Goal: Information Seeking & Learning: Compare options

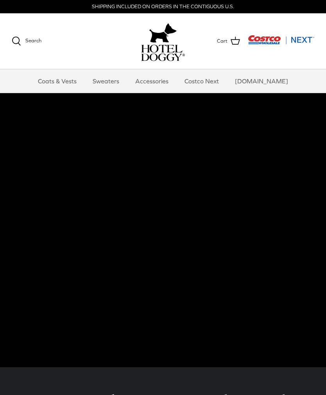
click at [74, 77] on link "Coats & Vests" at bounding box center [57, 80] width 53 height 23
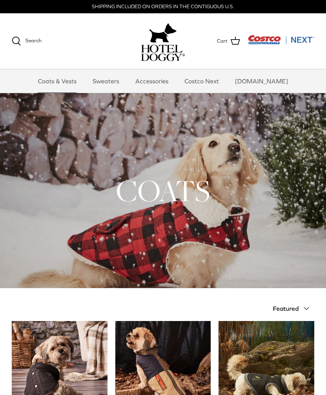
click at [158, 79] on link "Accessories" at bounding box center [151, 80] width 47 height 23
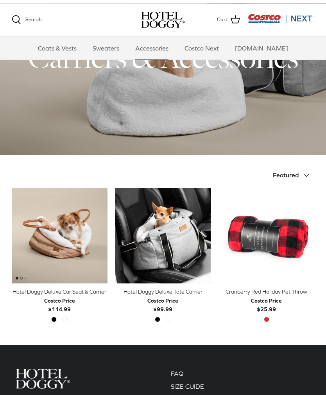
scroll to position [51, 0]
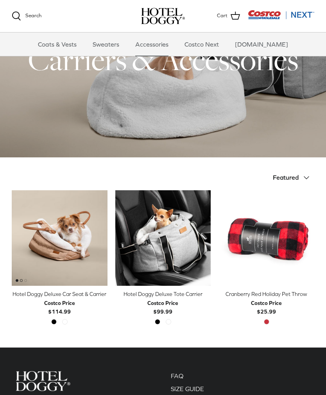
click at [58, 213] on img "Hotel Doggy Deluxe Car Seat & Carrier" at bounding box center [60, 238] width 96 height 96
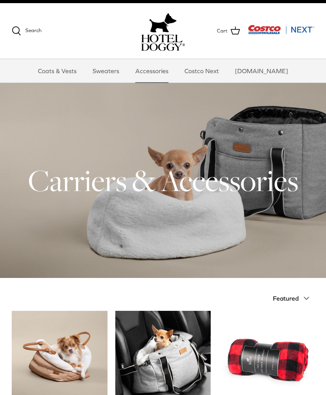
scroll to position [9, 0]
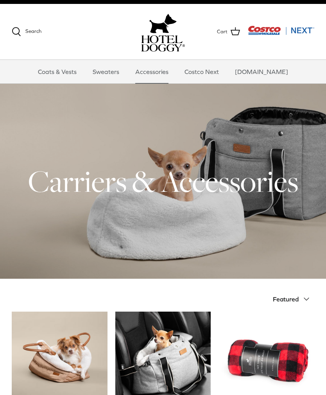
click at [117, 76] on link "Sweaters" at bounding box center [106, 71] width 41 height 23
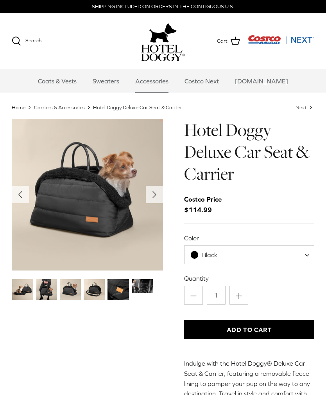
click at [158, 198] on icon "Right" at bounding box center [154, 194] width 13 height 13
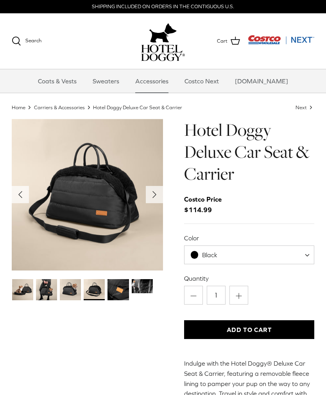
click at [153, 194] on polyline "Next" at bounding box center [154, 194] width 3 height 6
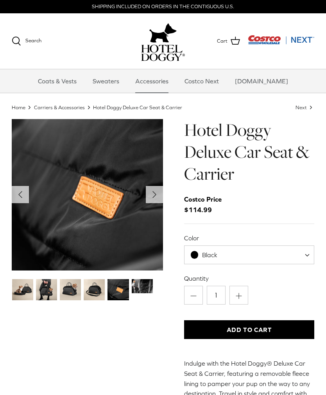
click at [155, 194] on polyline "Next" at bounding box center [154, 194] width 3 height 6
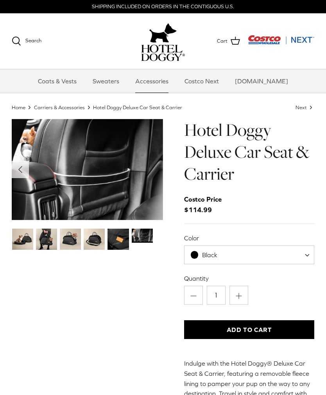
click at [23, 237] on img "Thumbnail Link" at bounding box center [22, 238] width 21 height 21
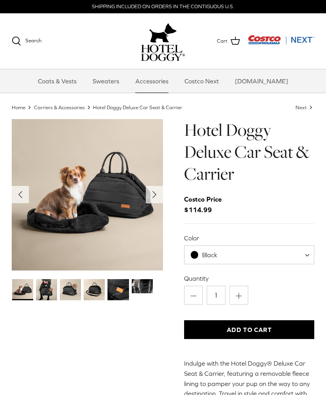
click at [119, 295] on img "Thumbnail Link" at bounding box center [118, 289] width 21 height 21
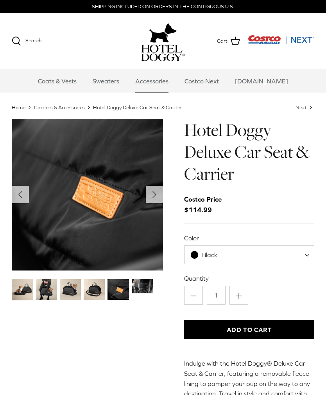
click at [148, 289] on img "Thumbnail Link" at bounding box center [142, 286] width 21 height 14
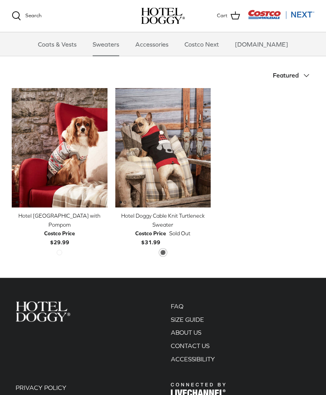
scroll to position [153, 0]
click at [178, 140] on img "Hotel Doggy Cable Knit Turtleneck Sweater" at bounding box center [163, 148] width 96 height 120
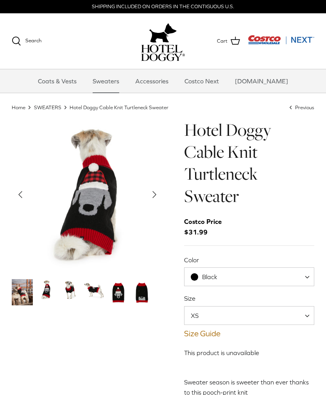
click at [50, 293] on img "Thumbnail Link" at bounding box center [46, 289] width 21 height 21
click at [73, 290] on img "Thumbnail Link" at bounding box center [69, 289] width 21 height 21
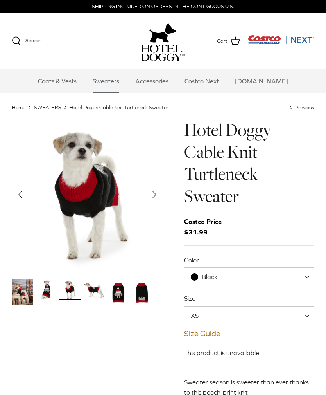
click at [102, 299] on img "Thumbnail Link" at bounding box center [93, 289] width 21 height 21
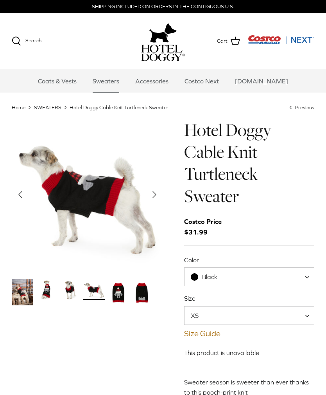
click at [121, 294] on img "Thumbnail Link" at bounding box center [118, 292] width 21 height 27
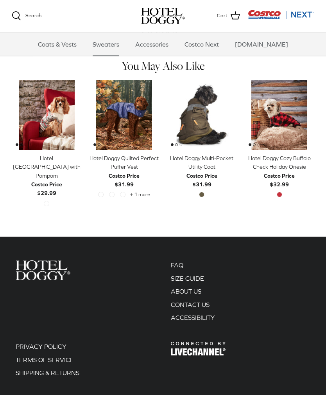
scroll to position [349, 0]
click at [205, 126] on img "Hotel Doggy Multi-Pocket Utility Coat" at bounding box center [202, 115] width 70 height 70
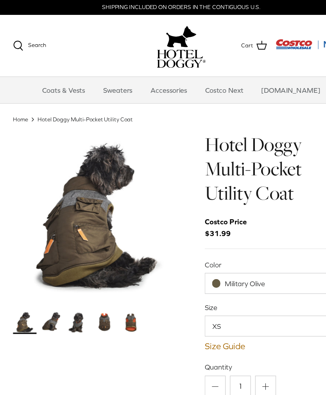
click at [48, 293] on img "Thumbnail Link" at bounding box center [46, 289] width 21 height 21
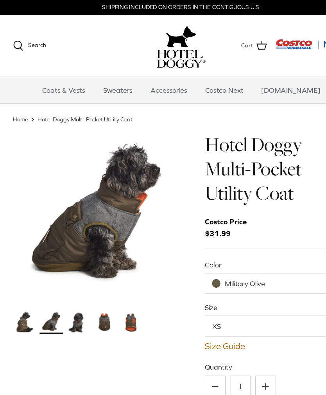
click at [76, 280] on img "Thumbnail Link" at bounding box center [69, 289] width 21 height 21
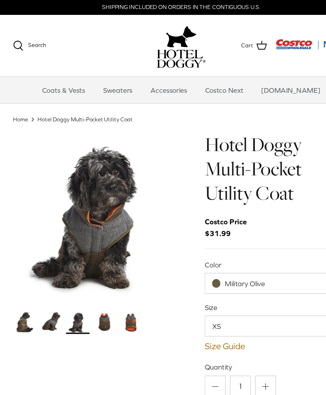
click at [98, 287] on img "Thumbnail Link" at bounding box center [93, 289] width 21 height 21
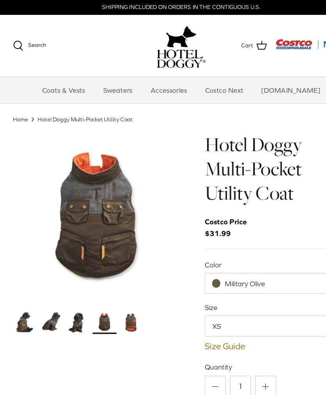
click at [94, 299] on img "Thumbnail Link" at bounding box center [93, 289] width 21 height 21
click at [116, 294] on img "Thumbnail Link" at bounding box center [118, 289] width 21 height 21
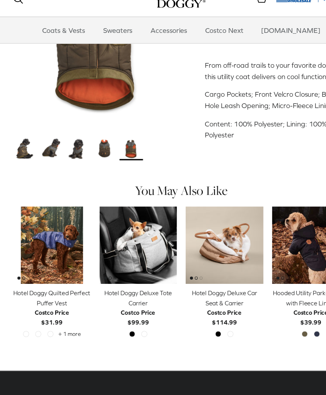
scroll to position [261, 0]
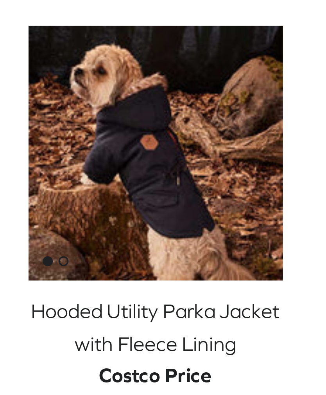
click at [245, 202] on img "Hooded Utility Parka Jacket with Fleece Lining" at bounding box center [280, 237] width 70 height 70
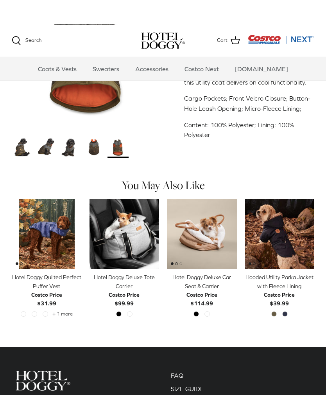
scroll to position [263, 0]
